Goal: Check status: Check status

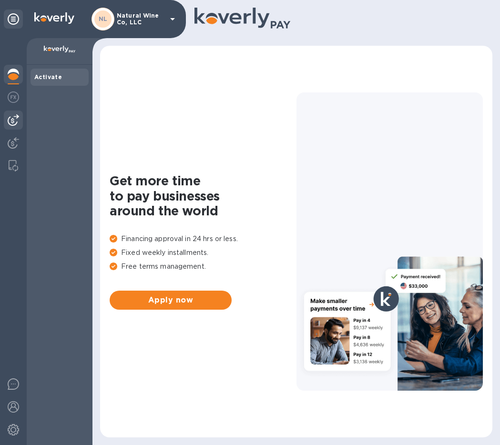
click at [12, 121] on img at bounding box center [13, 119] width 11 height 11
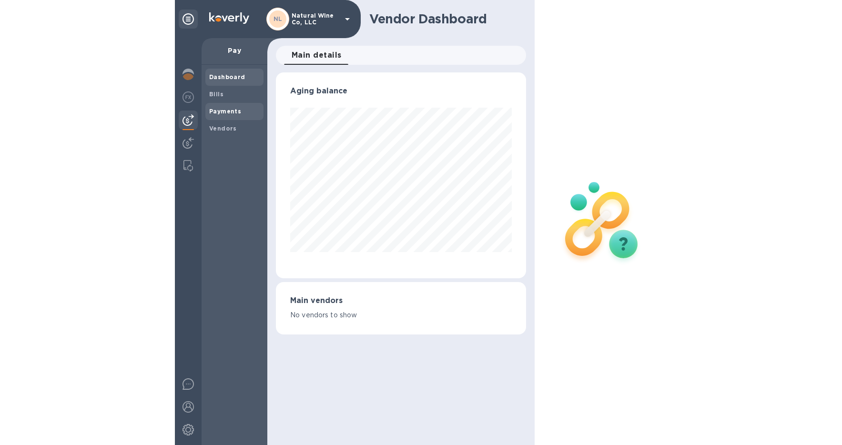
scroll to position [206, 251]
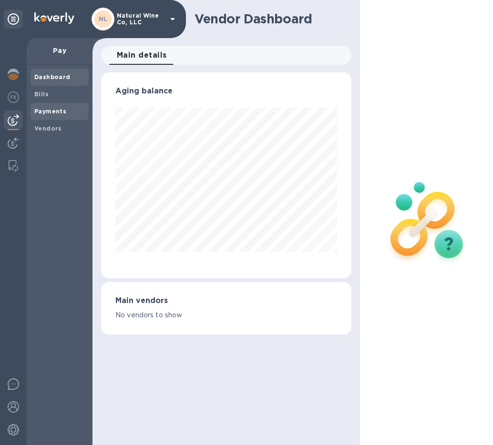
click at [45, 113] on b "Payments" at bounding box center [50, 111] width 32 height 7
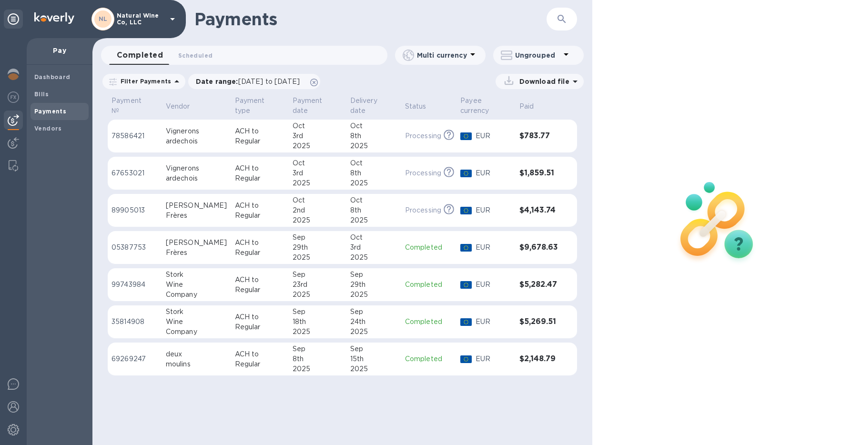
click at [392, 175] on td "[DATE]" at bounding box center [373, 173] width 55 height 33
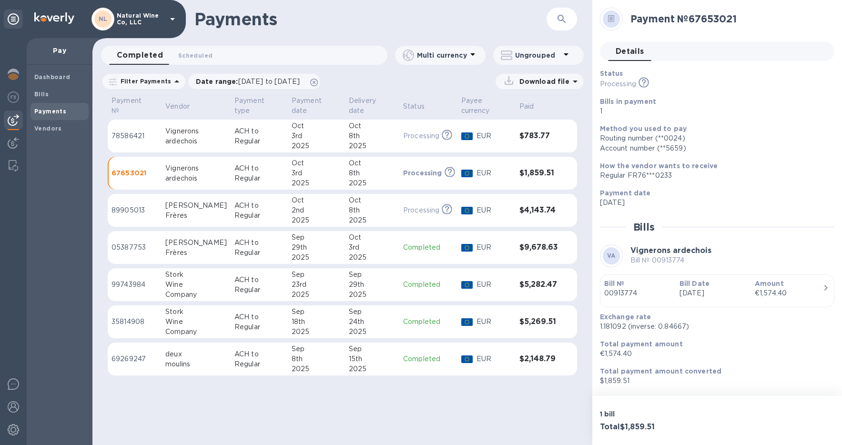
click at [499, 288] on div "Amount €1,574.40" at bounding box center [788, 289] width 68 height 20
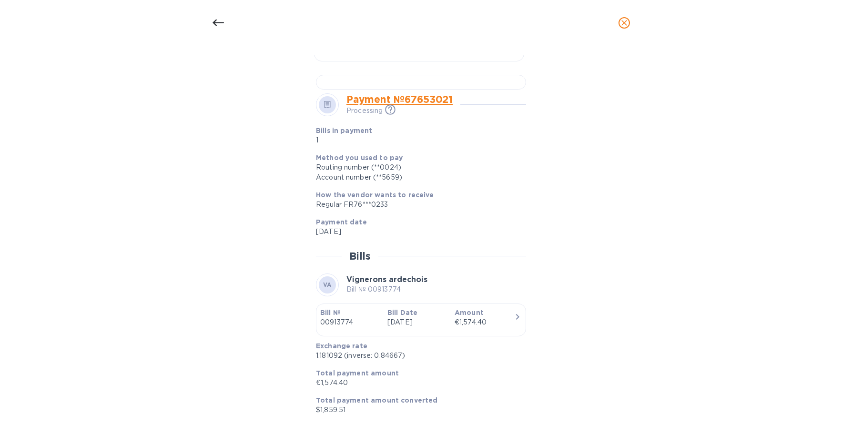
scroll to position [594, 0]
click at [429, 324] on p "[DATE]" at bounding box center [417, 322] width 60 height 10
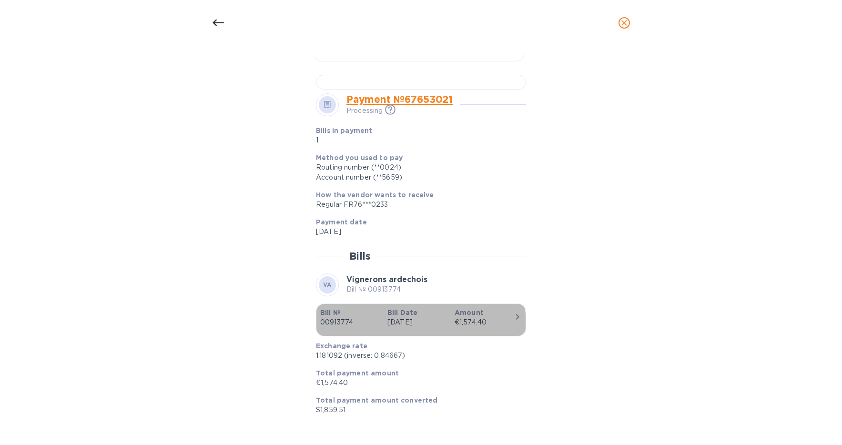
click at [414, 324] on p "[DATE]" at bounding box center [417, 322] width 60 height 10
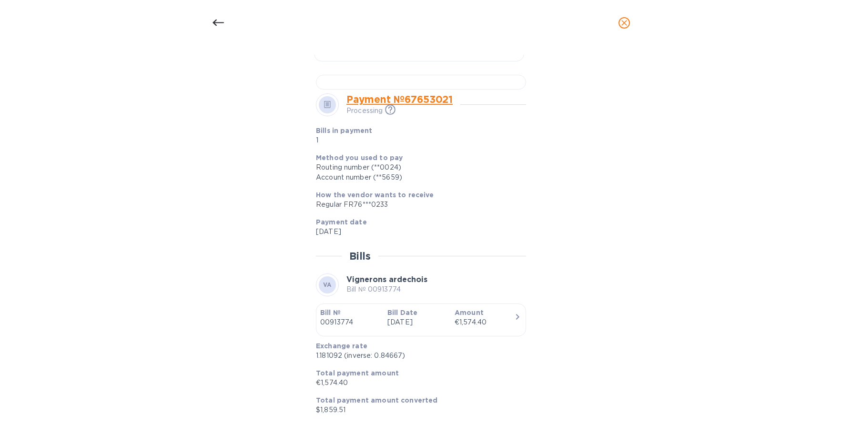
click at [499, 326] on div "€1,574.40" at bounding box center [484, 322] width 60 height 10
click at [418, 105] on link "Payment № 67653021" at bounding box center [399, 99] width 106 height 12
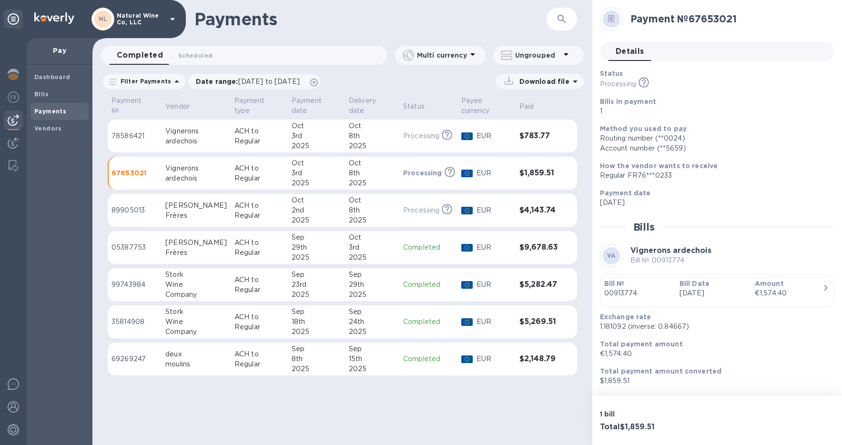
scroll to position [278, 0]
click at [442, 136] on icon "This payment is under compliance review, which may take up to 3 business days." at bounding box center [447, 135] width 10 height 10
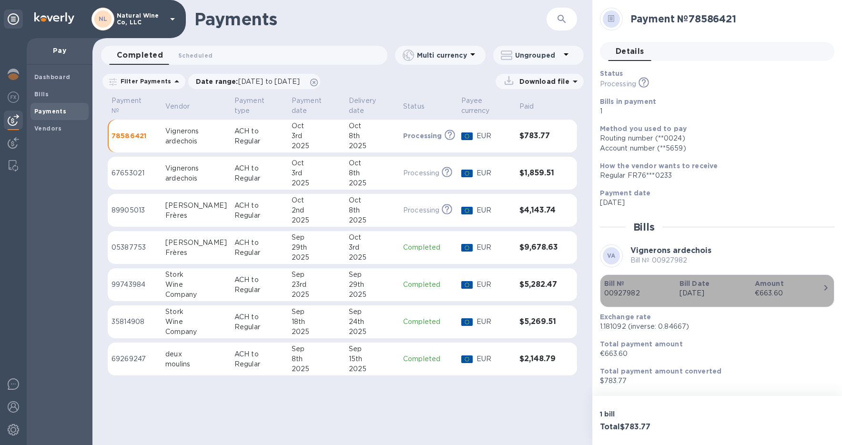
click at [499, 292] on p "[DATE]" at bounding box center [713, 293] width 68 height 10
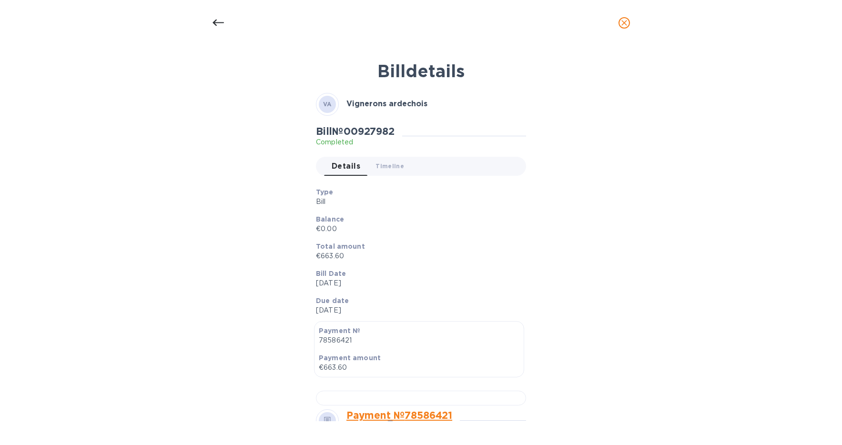
click at [499, 23] on icon "close" at bounding box center [624, 23] width 10 height 10
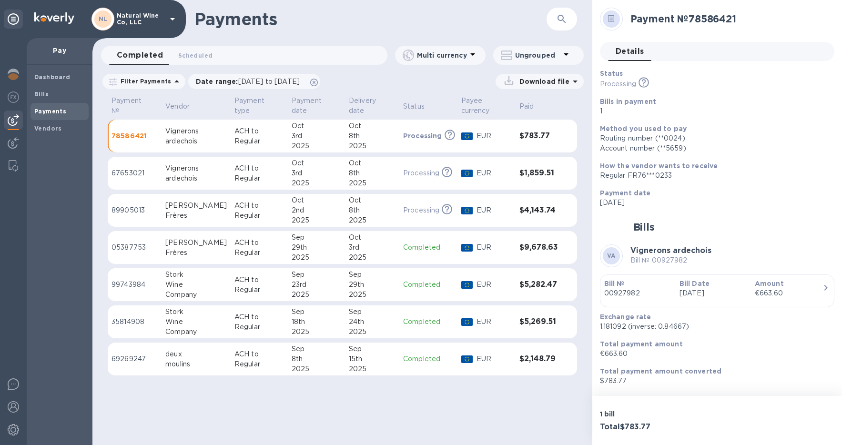
click at [370, 174] on div "8th" at bounding box center [372, 173] width 47 height 10
click at [499, 291] on icon "button" at bounding box center [825, 287] width 11 height 11
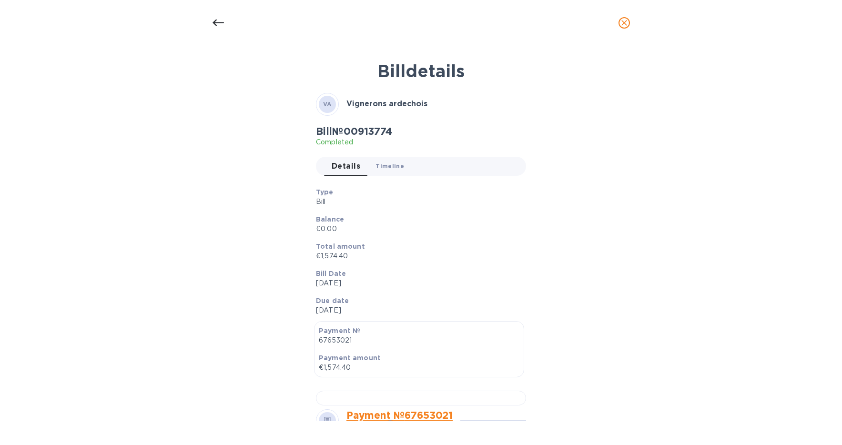
click at [387, 165] on span "Timeline 0" at bounding box center [389, 166] width 29 height 10
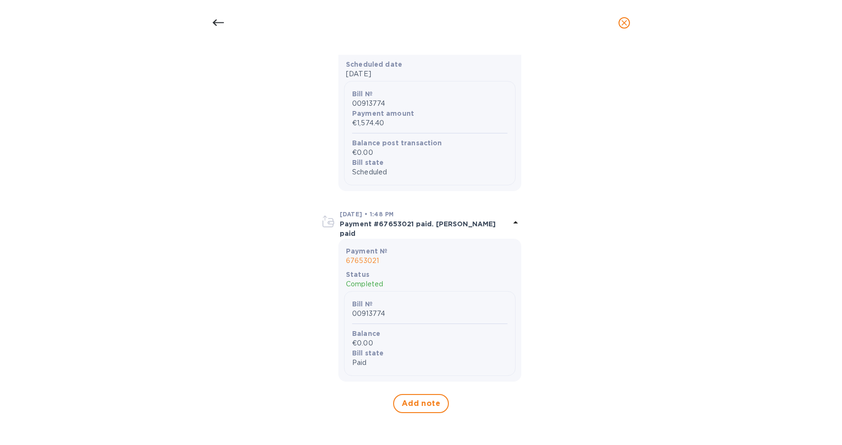
scroll to position [746, 0]
click at [499, 224] on icon at bounding box center [515, 222] width 11 height 11
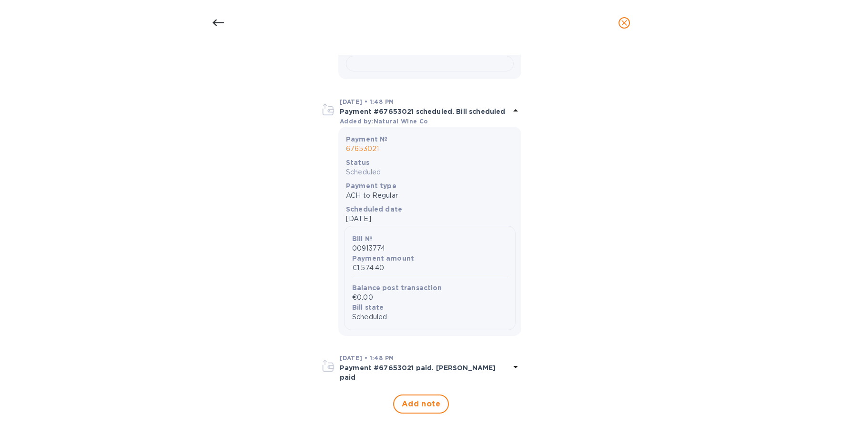
scroll to position [596, 0]
click at [499, 364] on icon at bounding box center [515, 366] width 11 height 11
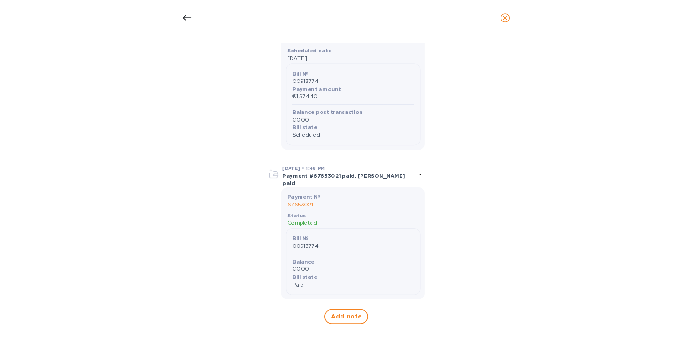
scroll to position [746, 0]
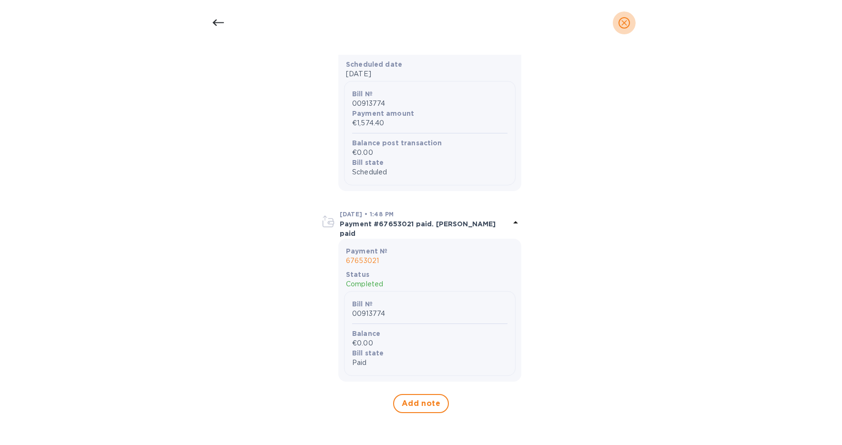
click at [499, 26] on icon "close" at bounding box center [624, 23] width 10 height 10
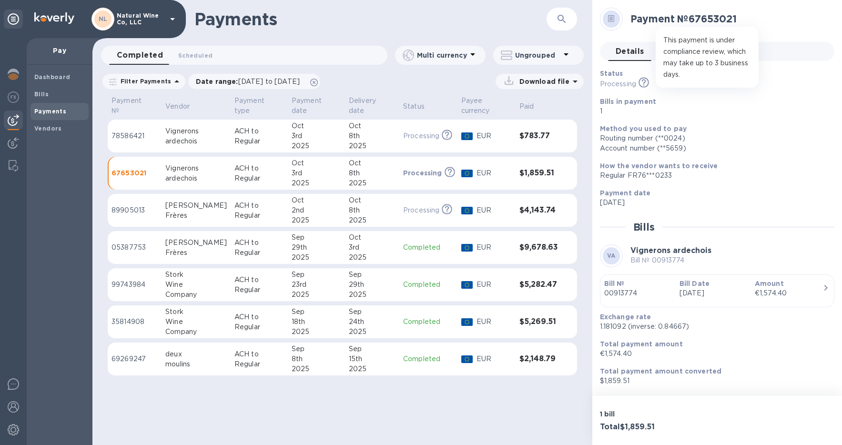
click at [499, 83] on icon at bounding box center [643, 82] width 10 height 10
click at [499, 179] on div "Regular FR76***0233" at bounding box center [713, 176] width 227 height 10
